Goal: Task Accomplishment & Management: Complete application form

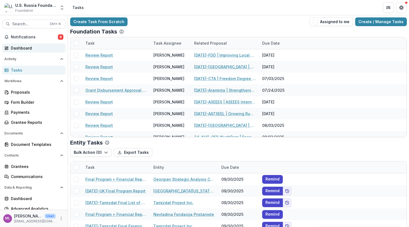
click at [33, 48] on div "Dashboard" at bounding box center [36, 48] width 50 height 6
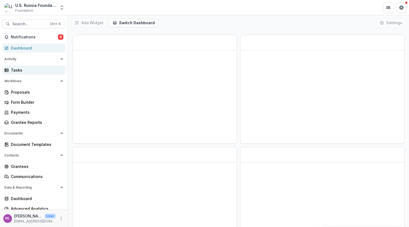
click at [26, 70] on div "Tasks" at bounding box center [36, 70] width 50 height 6
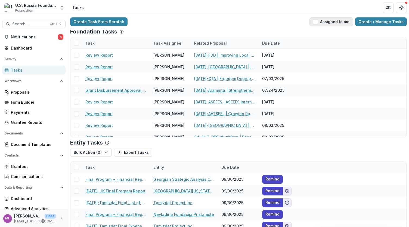
click at [316, 21] on span "button" at bounding box center [315, 21] width 5 height 5
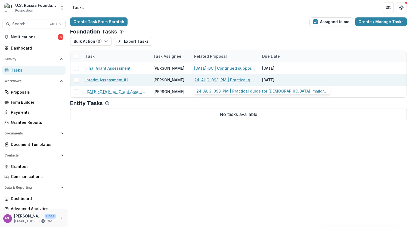
click at [217, 81] on link "24-AUG-093-PM | Practical guide for Russian-speaking immigrants moving to Argen…" at bounding box center [224, 80] width 61 height 6
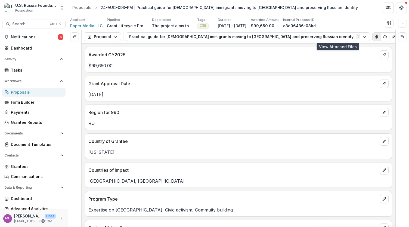
click at [375, 36] on icon "View Attached Files" at bounding box center [376, 36] width 3 height 3
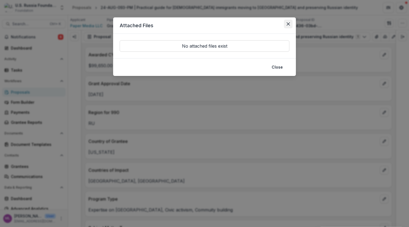
click at [290, 23] on button "Close" at bounding box center [288, 24] width 9 height 9
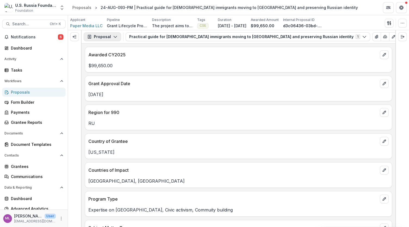
click at [114, 36] on icon "button" at bounding box center [115, 37] width 4 height 4
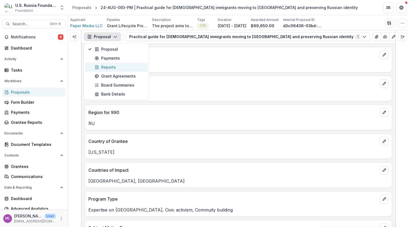
click at [110, 64] on div "Reports" at bounding box center [120, 67] width 50 height 6
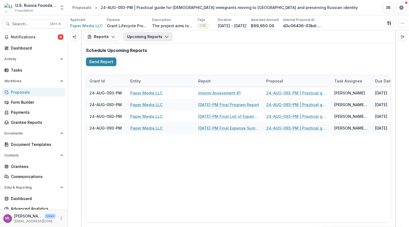
click at [167, 36] on button "Upcoming Reports" at bounding box center [147, 36] width 49 height 9
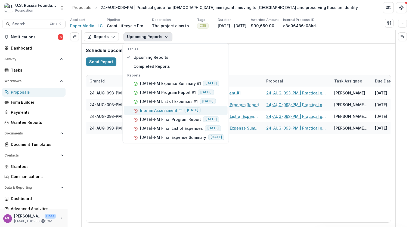
drag, startPoint x: 194, startPoint y: 118, endPoint x: 213, endPoint y: 107, distance: 22.6
click at [213, 107] on div "Reports 24-AUG-93-PM Expense Summary #1 2025-09-30 24-AUG-93-PM Program Report …" at bounding box center [176, 107] width 104 height 69
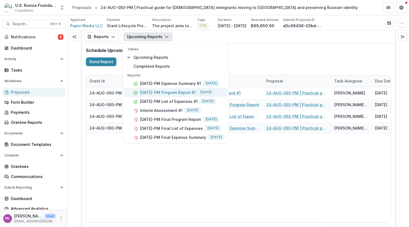
click at [191, 92] on p "24-AUG-93-PM Program Report #1" at bounding box center [168, 92] width 56 height 6
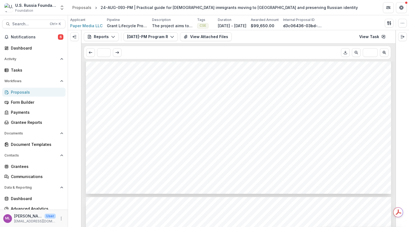
scroll to position [761, 0]
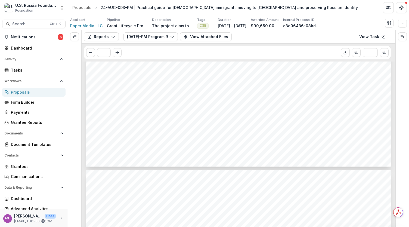
click at [212, 97] on span "naturally as a part of emigrants’ integration into Argentinian society. Busines…" at bounding box center [234, 96] width 252 height 6
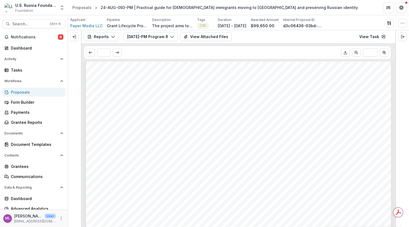
scroll to position [924, 0]
click at [165, 136] on div "- 1. 2. 3. As mentioned earlier, emigrants of recent wave who came to Buenos Ai…" at bounding box center [238, 223] width 305 height 432
click at [207, 158] on span "consultants with expertise on relevant issues, with whom we will agree in advan…" at bounding box center [237, 161] width 266 height 6
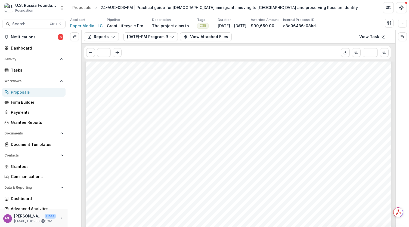
click at [245, 128] on span "February" at bounding box center [254, 131] width 24 height 6
click at [184, 146] on div "Section 2: Project Impact and Success Stories This section should provide a sho…" at bounding box center [238, 59] width 305 height 432
click at [175, 162] on div "Section 2: Project Impact and Success Stories This section should provide a sho…" at bounding box center [238, 59] width 305 height 432
click at [104, 87] on span "Key findings about the community" at bounding box center [154, 86] width 101 height 6
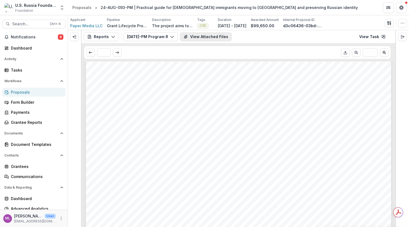
click at [218, 36] on button "View Attached Files" at bounding box center [206, 36] width 52 height 9
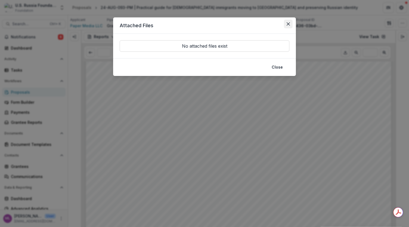
click at [287, 23] on button "Close" at bounding box center [288, 24] width 9 height 9
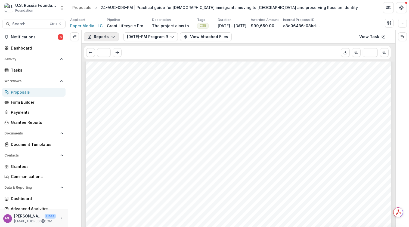
click at [109, 36] on button "Reports" at bounding box center [101, 36] width 35 height 9
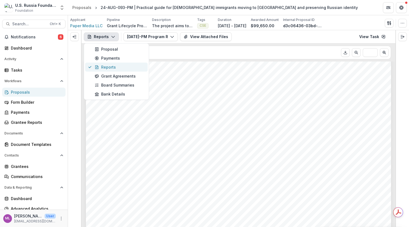
click at [109, 67] on div "Reports" at bounding box center [120, 67] width 50 height 6
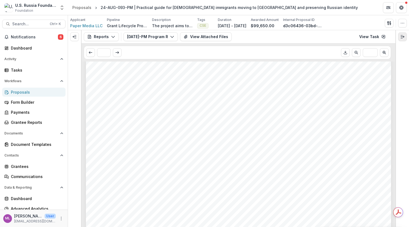
click at [402, 39] on button "Expand right" at bounding box center [402, 36] width 9 height 9
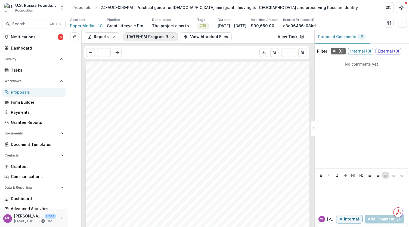
click at [170, 38] on icon "button" at bounding box center [172, 37] width 4 height 4
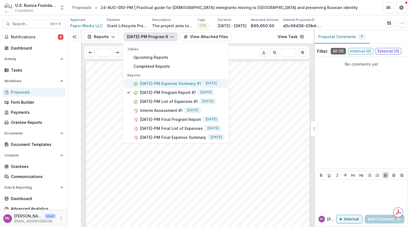
drag, startPoint x: 182, startPoint y: 99, endPoint x: 184, endPoint y: 85, distance: 14.6
click at [184, 85] on div "Reports 24-AUG-93-PM Expense Summary #1 2025-09-30 24-AUG-93-PM Program Report …" at bounding box center [176, 107] width 104 height 69
click at [184, 85] on p "24-AUG-93-PM Expense Summary #1" at bounding box center [170, 83] width 61 height 6
click at [188, 167] on div "Submission Responses Financial Report Expense Summary Grant ID 24-AUG-093-PM Wh…" at bounding box center [198, 219] width 224 height 316
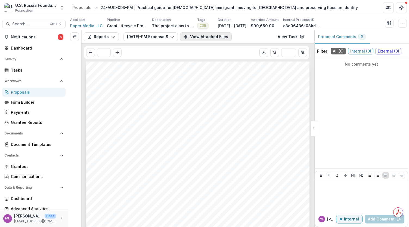
click at [198, 37] on button "View Attached Files" at bounding box center [206, 36] width 52 height 9
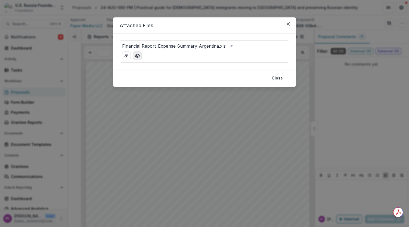
click at [138, 57] on icon "Preview Financial Report_Expense Summary_Argentina.xls" at bounding box center [137, 55] width 5 height 5
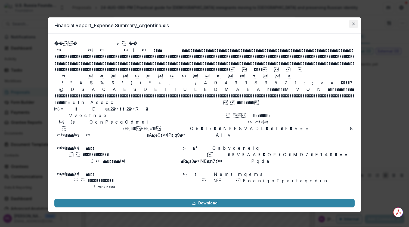
click at [357, 22] on button "Close" at bounding box center [353, 24] width 9 height 9
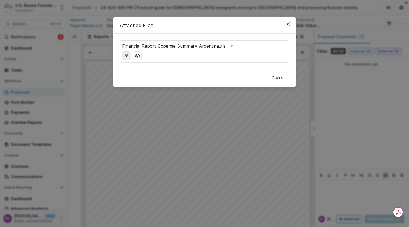
click at [126, 58] on button "download-button" at bounding box center [126, 55] width 9 height 9
click at [290, 25] on button "Close" at bounding box center [288, 24] width 9 height 9
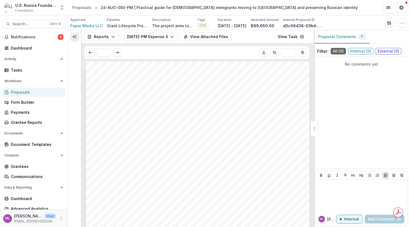
click at [72, 37] on button "Expand left" at bounding box center [74, 36] width 9 height 9
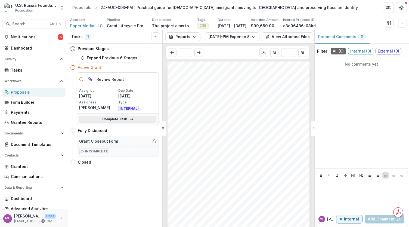
click at [113, 118] on link "Complete Task" at bounding box center [117, 119] width 77 height 7
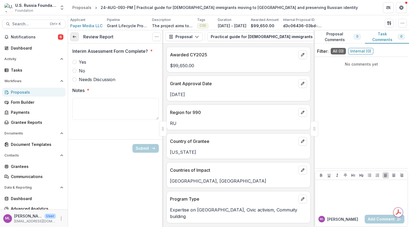
click at [76, 37] on icon at bounding box center [74, 37] width 4 height 4
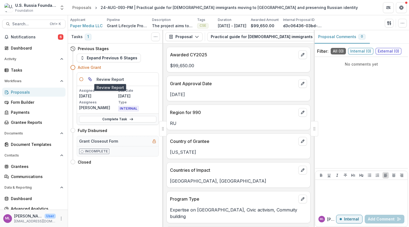
click at [118, 79] on h5 "Review Report" at bounding box center [110, 79] width 27 height 6
click at [198, 36] on icon "button" at bounding box center [197, 37] width 4 height 4
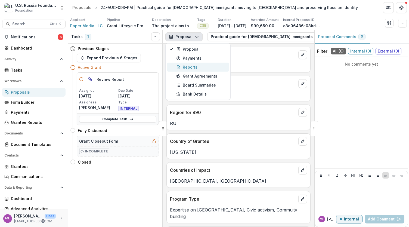
click at [188, 66] on div "Reports" at bounding box center [201, 67] width 50 height 6
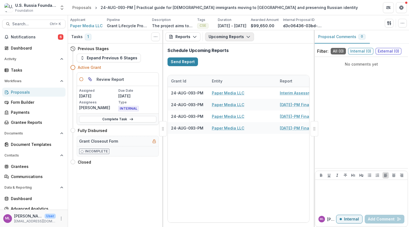
click at [233, 34] on button "Upcoming Reports" at bounding box center [229, 36] width 49 height 9
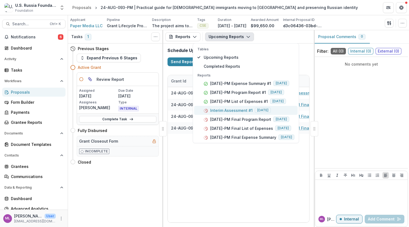
click at [239, 109] on p "Interim Assessment #1" at bounding box center [231, 110] width 42 height 6
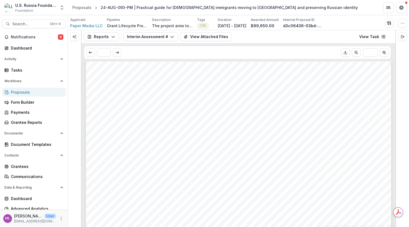
scroll to position [136, 0]
click at [401, 37] on line "Expand right" at bounding box center [402, 37] width 3 height 0
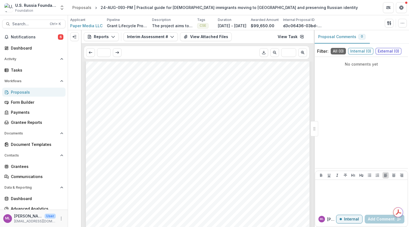
click at [210, 170] on span "based concierge services for the assimilation process. They have also posted ~5…" at bounding box center [197, 172] width 195 height 5
click at [401, 23] on icon "button" at bounding box center [402, 23] width 4 height 4
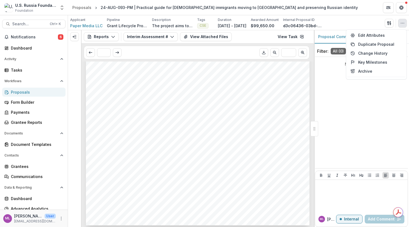
click at [231, 102] on div "Submission Responses INTERIM ASSESSMENT FORM Grant ID 24-AUG-093-PM Assessment …" at bounding box center [198, 67] width 224 height 316
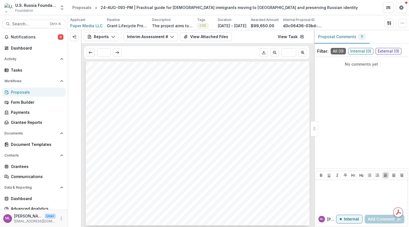
click at [201, 185] on div "Submission Responses INTERIM ASSESSMENT FORM Grant ID 24-AUG-093-PM Assessment …" at bounding box center [198, 67] width 224 height 316
click at [114, 36] on icon "button" at bounding box center [113, 37] width 4 height 4
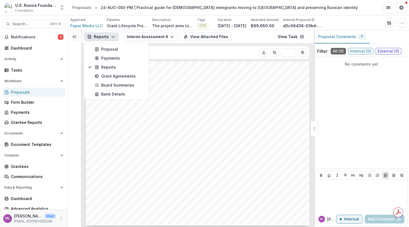
click at [189, 165] on span "additional relevant audiences to test their AI product." at bounding box center [152, 167] width 105 height 5
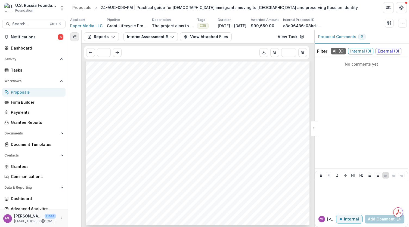
click at [74, 38] on icon "Expand left" at bounding box center [74, 37] width 4 height 4
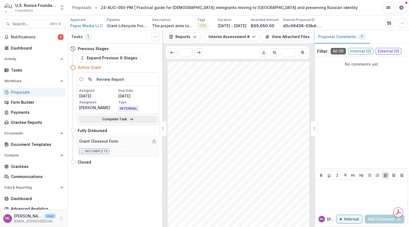
click at [111, 117] on link "Complete Task" at bounding box center [117, 119] width 77 height 7
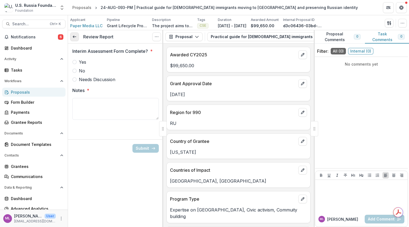
click at [74, 37] on line at bounding box center [74, 37] width 3 height 0
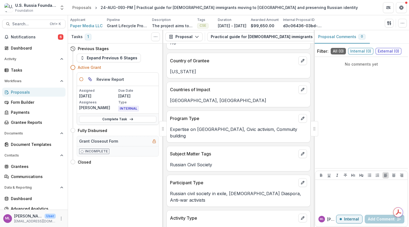
scroll to position [82, 0]
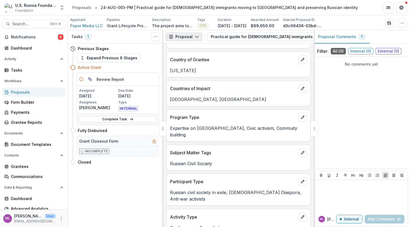
click at [199, 39] on button "Proposal" at bounding box center [183, 36] width 37 height 9
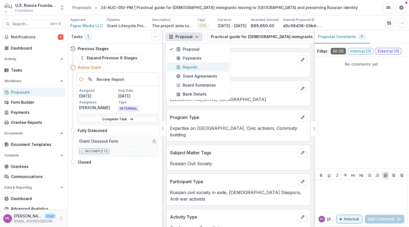
click at [196, 68] on div "Reports" at bounding box center [201, 67] width 50 height 6
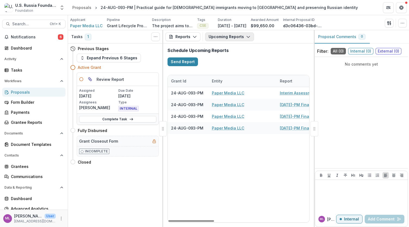
click at [246, 36] on icon "button" at bounding box center [248, 37] width 4 height 4
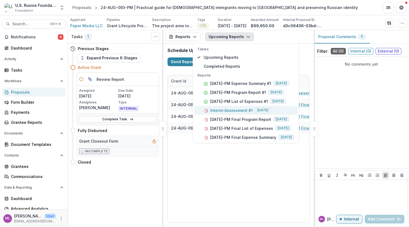
click at [209, 109] on div "Interim Assessment #1 2025-10-24" at bounding box center [249, 110] width 91 height 6
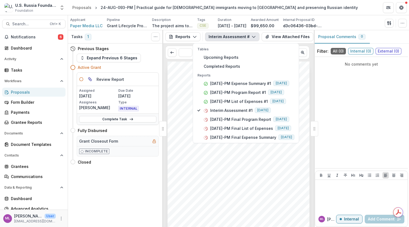
click at [187, 168] on div "Submission Responses INTERIM ASSESSMENT FORM Grant ID 24-AUG-093-PM Assessment …" at bounding box center [238, 161] width 142 height 201
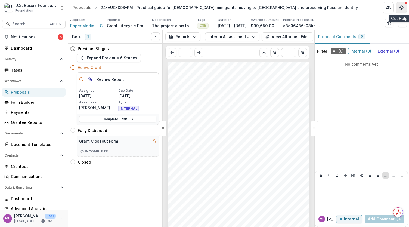
click at [402, 9] on icon "Get Help" at bounding box center [401, 7] width 4 height 4
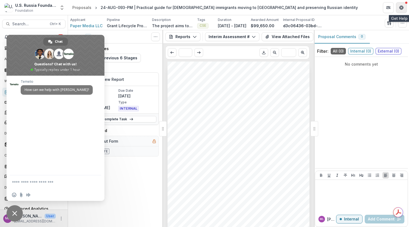
click at [401, 8] on icon "Get Help" at bounding box center [401, 8] width 1 height 1
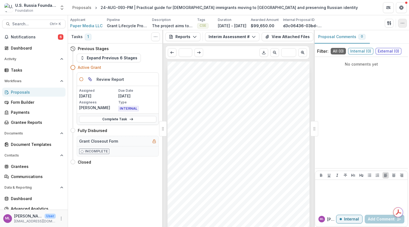
click at [404, 25] on icon "button" at bounding box center [402, 23] width 4 height 4
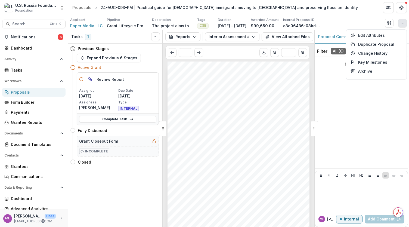
click at [284, 117] on div "Submission Responses INTERIM ASSESSMENT FORM Grant ID 24-AUG-093-PM Assessment …" at bounding box center [238, 161] width 142 height 201
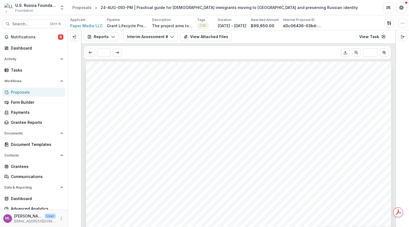
click at [374, 38] on link "View Task" at bounding box center [372, 36] width 33 height 9
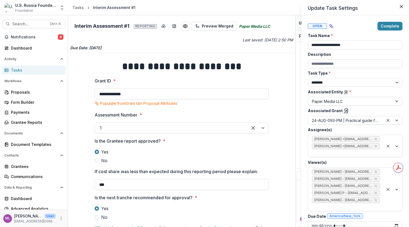
click at [160, 113] on div "**********" at bounding box center [204, 113] width 409 height 227
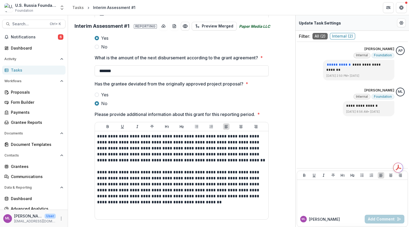
scroll to position [175, 0]
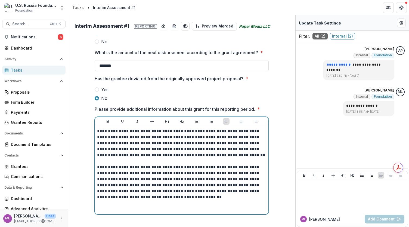
click at [160, 148] on p "**********" at bounding box center [181, 143] width 169 height 30
click at [175, 155] on p "**********" at bounding box center [181, 143] width 169 height 30
